Goal: Information Seeking & Learning: Find specific fact

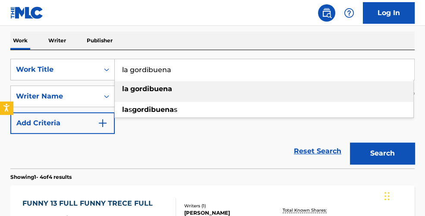
type input "la gordibuena"
click at [165, 92] on div "la gordibuena" at bounding box center [264, 89] width 299 height 16
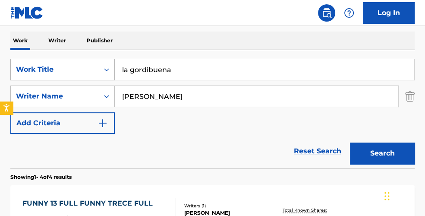
drag, startPoint x: 157, startPoint y: 94, endPoint x: 68, endPoint y: 66, distance: 93.2
click at [77, 79] on div "SearchWithCriteriaf4c01a4f-ade7-4375-b91f-6cbd485eb9fe Work Title la gordibuena…" at bounding box center [212, 96] width 405 height 75
type input "[GEOGRAPHIC_DATA]"
click at [350, 143] on button "Search" at bounding box center [382, 154] width 65 height 22
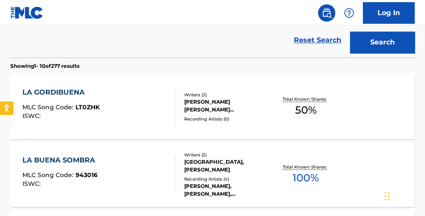
scroll to position [249, 0]
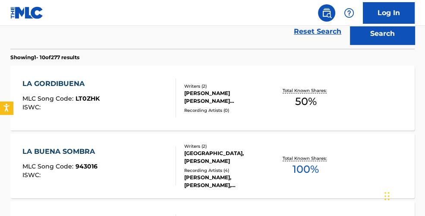
click at [313, 107] on span "50 %" at bounding box center [306, 102] width 22 height 16
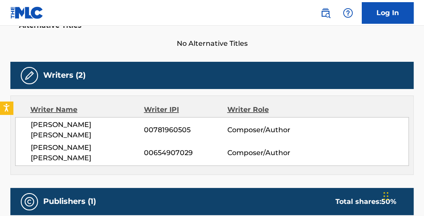
scroll to position [240, 0]
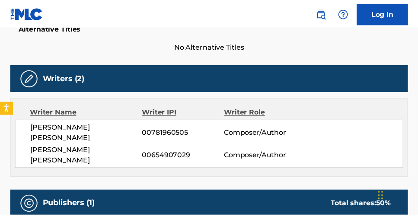
scroll to position [298, 0]
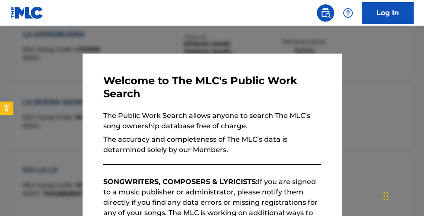
drag, startPoint x: 102, startPoint y: 35, endPoint x: 121, endPoint y: 46, distance: 21.5
click at [103, 36] on div at bounding box center [212, 134] width 424 height 216
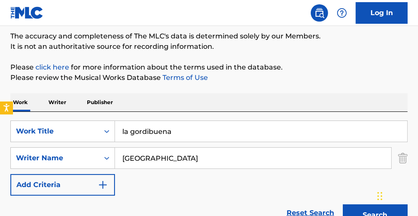
scroll to position [73, 0]
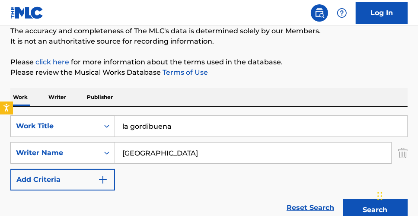
drag, startPoint x: 167, startPoint y: 120, endPoint x: 134, endPoint y: 121, distance: 33.3
click at [136, 121] on input "la gordibuena" at bounding box center [261, 126] width 292 height 21
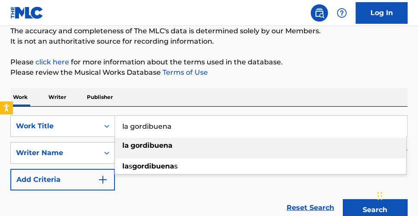
click at [149, 126] on input "la gordibuena" at bounding box center [261, 126] width 292 height 21
paste input "EL CORRIDO DE [PERSON_NAME]"
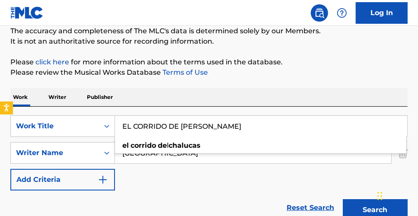
type input "EL CORRIDO DE [PERSON_NAME]"
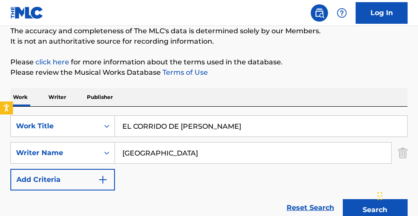
click at [245, 172] on div "SearchWithCriteriaf4c01a4f-ade7-4375-b91f-6cbd485eb9fe Work Title EL CORRIDO DE…" at bounding box center [208, 152] width 397 height 75
click at [342, 199] on button "Search" at bounding box center [374, 210] width 65 height 22
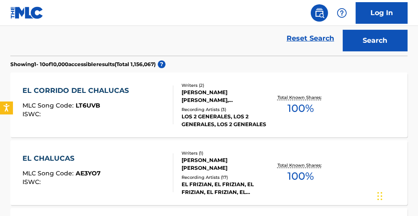
scroll to position [244, 0]
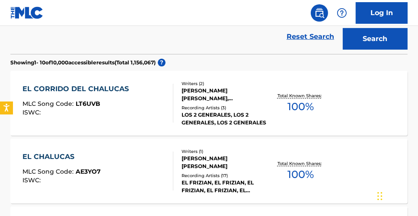
click at [295, 108] on span "100 %" at bounding box center [300, 107] width 26 height 16
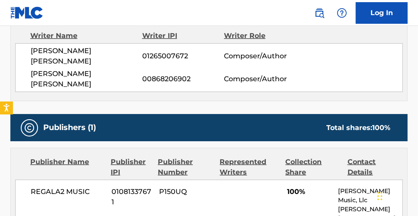
scroll to position [238, 0]
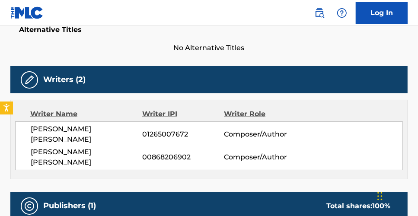
drag, startPoint x: 74, startPoint y: 139, endPoint x: 38, endPoint y: 129, distance: 36.9
click at [26, 124] on div "[PERSON_NAME] [PERSON_NAME] 01265007672 Composer/Author [PERSON_NAME] [PERSON_N…" at bounding box center [208, 145] width 387 height 49
copy span "[PERSON_NAME] [PERSON_NAME]"
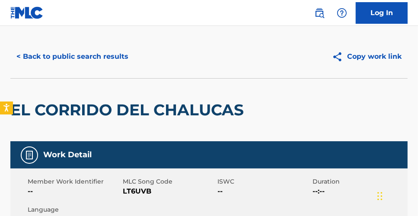
scroll to position [10, 0]
